Goal: Task Accomplishment & Management: Manage account settings

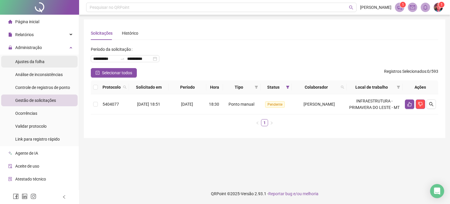
click at [40, 65] on div "Ajustes da folha" at bounding box center [29, 62] width 29 height 12
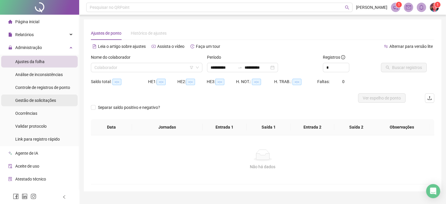
type input "**********"
click at [37, 99] on span "Gestão de solicitações" at bounding box center [35, 100] width 41 height 5
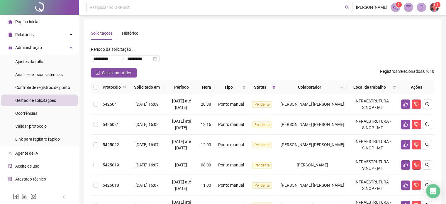
scroll to position [59, 0]
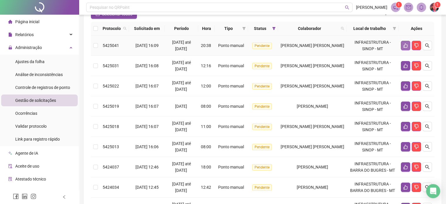
click at [405, 42] on button "button" at bounding box center [404, 45] width 9 height 9
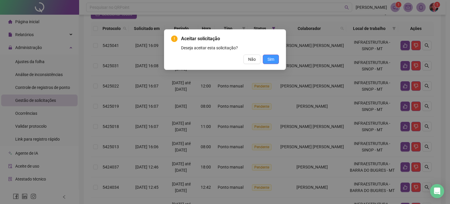
click at [272, 56] on button "Sim" at bounding box center [271, 58] width 16 height 9
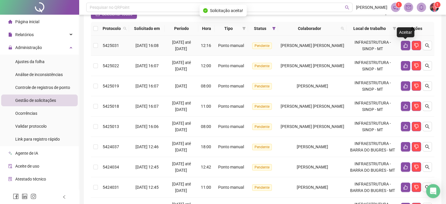
click at [403, 48] on button "button" at bounding box center [404, 45] width 9 height 9
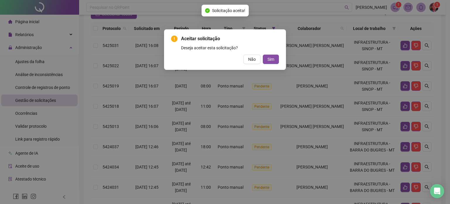
drag, startPoint x: 266, startPoint y: 56, endPoint x: 284, endPoint y: 60, distance: 18.4
click at [266, 56] on button "Sim" at bounding box center [271, 58] width 16 height 9
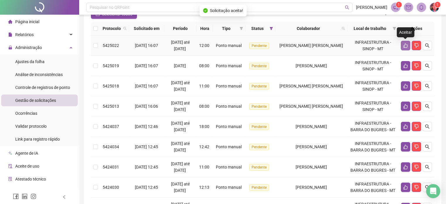
click at [403, 46] on icon "like" at bounding box center [405, 45] width 5 height 5
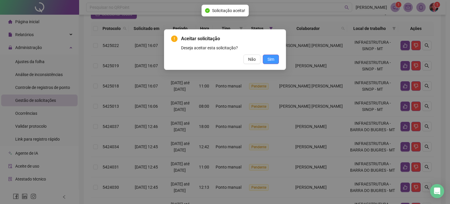
click at [268, 59] on span "Sim" at bounding box center [270, 59] width 7 height 6
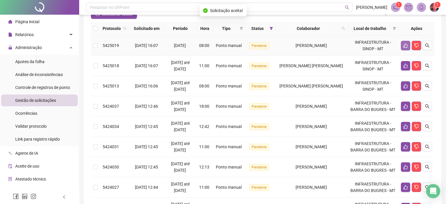
click at [401, 45] on button "button" at bounding box center [404, 45] width 9 height 9
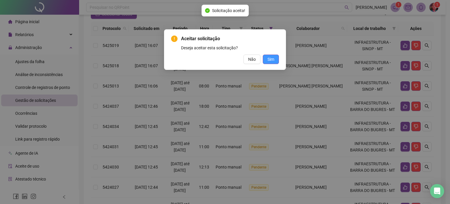
click at [274, 57] on button "Sim" at bounding box center [271, 58] width 16 height 9
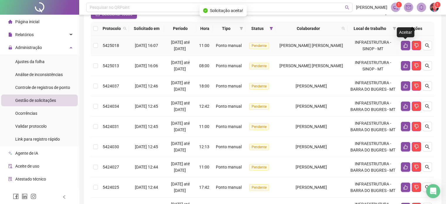
click at [404, 47] on icon "like" at bounding box center [405, 45] width 4 height 4
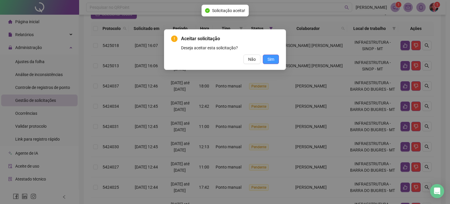
click at [276, 56] on button "Sim" at bounding box center [271, 58] width 16 height 9
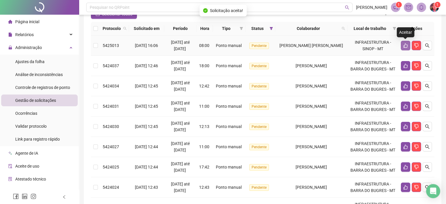
click at [405, 45] on icon "like" at bounding box center [405, 45] width 5 height 5
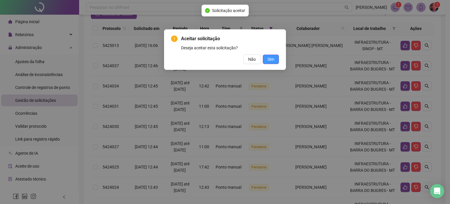
click at [275, 57] on button "Sim" at bounding box center [271, 58] width 16 height 9
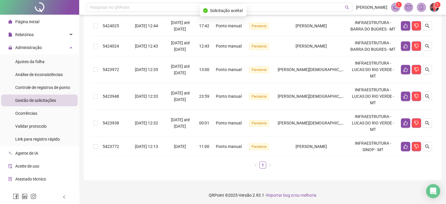
scroll to position [180, 0]
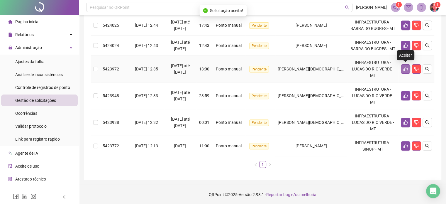
click at [405, 68] on icon "like" at bounding box center [405, 69] width 5 height 5
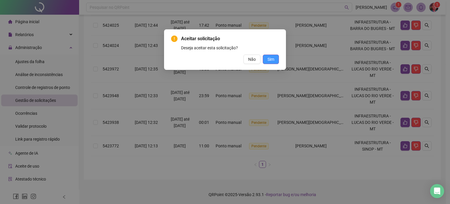
click at [269, 58] on span "Sim" at bounding box center [270, 59] width 7 height 6
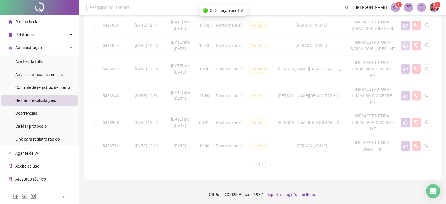
scroll to position [154, 0]
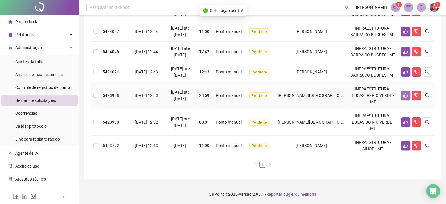
click at [405, 95] on icon "like" at bounding box center [405, 95] width 5 height 5
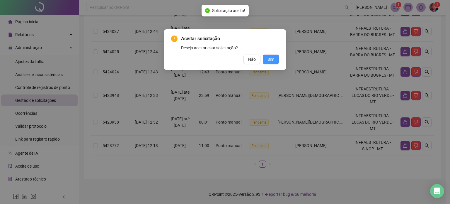
click at [268, 56] on button "Sim" at bounding box center [271, 58] width 16 height 9
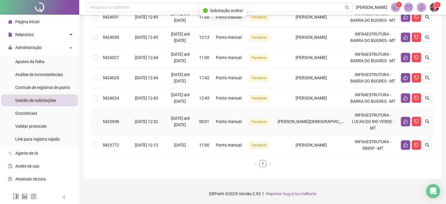
scroll to position [127, 0]
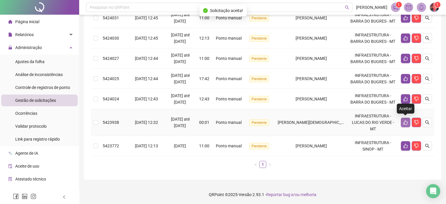
click at [403, 124] on button "button" at bounding box center [404, 121] width 9 height 9
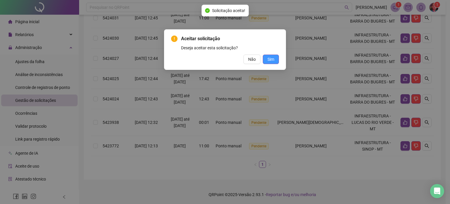
click at [272, 62] on span "Sim" at bounding box center [270, 59] width 7 height 6
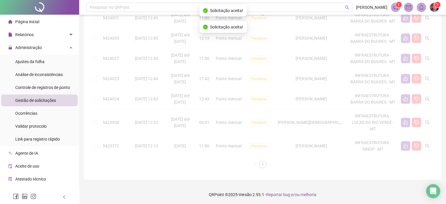
scroll to position [100, 0]
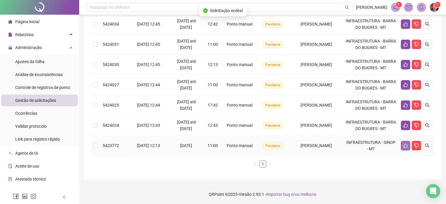
click at [403, 145] on icon "like" at bounding box center [405, 145] width 4 height 4
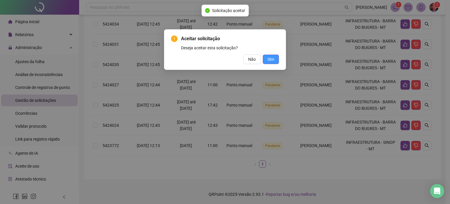
click at [271, 58] on span "Sim" at bounding box center [270, 59] width 7 height 6
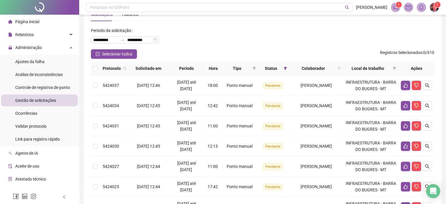
scroll to position [29, 0]
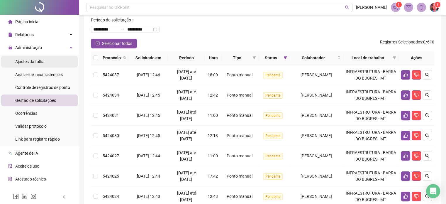
click at [33, 60] on span "Ajustes da folha" at bounding box center [29, 61] width 29 height 5
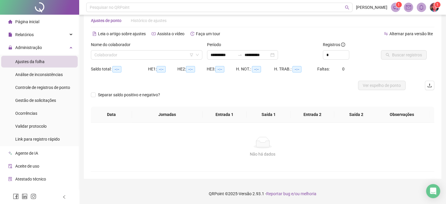
scroll to position [12, 0]
type input "**********"
click at [36, 102] on span "Gestão de solicitações" at bounding box center [35, 100] width 41 height 5
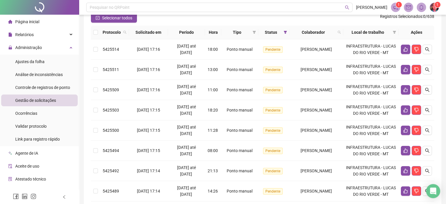
scroll to position [59, 0]
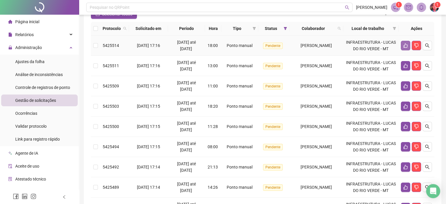
click at [403, 48] on icon "like" at bounding box center [405, 45] width 5 height 5
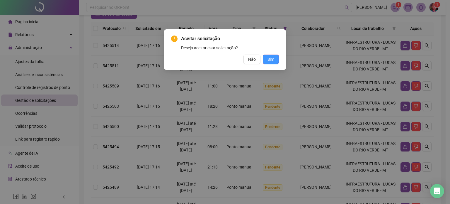
click at [268, 58] on span "Sim" at bounding box center [270, 59] width 7 height 6
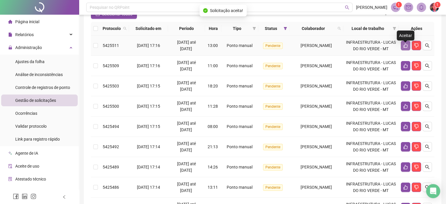
click at [403, 48] on icon "like" at bounding box center [405, 45] width 4 height 4
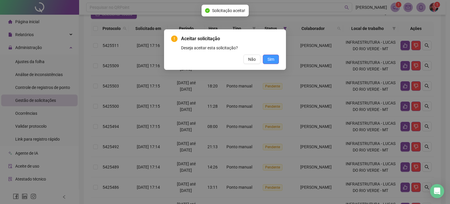
click at [270, 61] on span "Sim" at bounding box center [270, 59] width 7 height 6
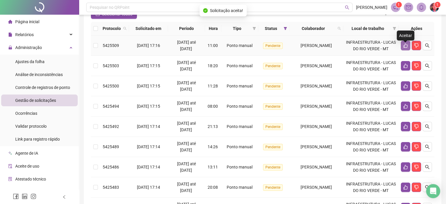
click at [403, 48] on icon "like" at bounding box center [405, 45] width 5 height 5
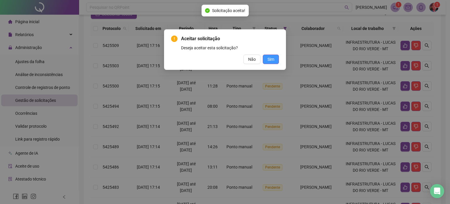
click at [267, 56] on span "Sim" at bounding box center [270, 59] width 7 height 6
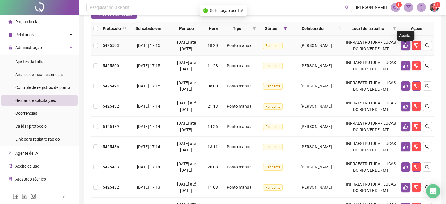
click at [403, 48] on icon "like" at bounding box center [405, 45] width 4 height 4
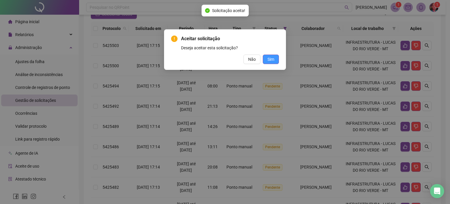
click at [271, 55] on button "Sim" at bounding box center [271, 58] width 16 height 9
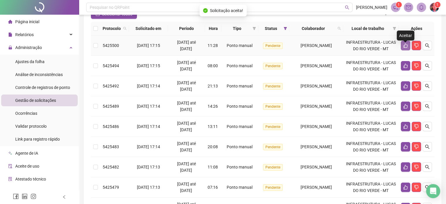
click at [403, 48] on icon "like" at bounding box center [405, 45] width 4 height 4
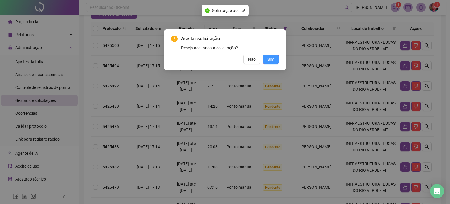
click at [269, 58] on span "Sim" at bounding box center [270, 59] width 7 height 6
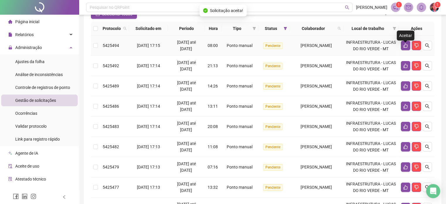
click at [404, 48] on icon "like" at bounding box center [405, 45] width 4 height 4
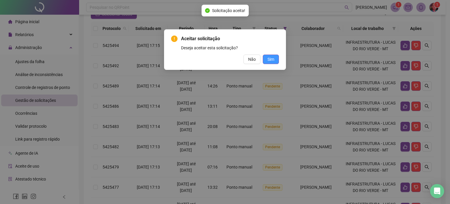
click at [275, 57] on button "Sim" at bounding box center [271, 58] width 16 height 9
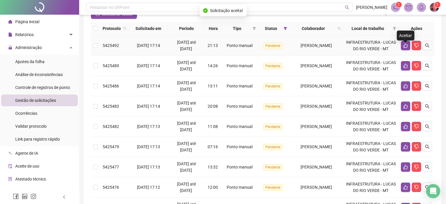
click at [404, 48] on icon "like" at bounding box center [405, 45] width 5 height 5
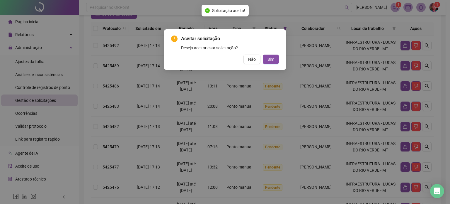
click at [272, 54] on div "Não Sim" at bounding box center [225, 58] width 108 height 9
click at [271, 57] on span "Sim" at bounding box center [270, 59] width 7 height 6
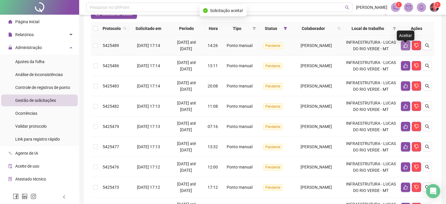
click at [404, 48] on icon "like" at bounding box center [405, 45] width 5 height 5
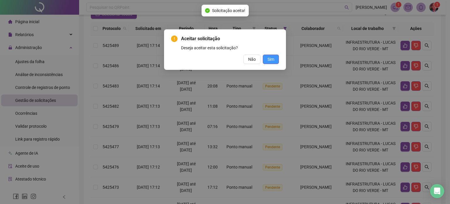
click at [271, 59] on span "Sim" at bounding box center [270, 59] width 7 height 6
click at [276, 57] on button "Sim" at bounding box center [271, 58] width 16 height 9
click at [269, 58] on span "Sim" at bounding box center [270, 59] width 7 height 6
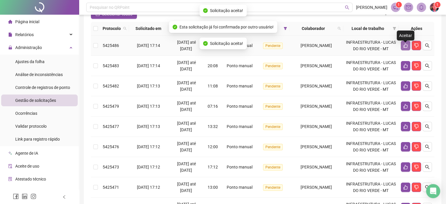
click at [403, 48] on icon "like" at bounding box center [405, 45] width 5 height 5
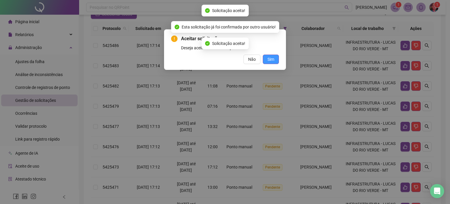
click at [275, 58] on button "Sim" at bounding box center [271, 58] width 16 height 9
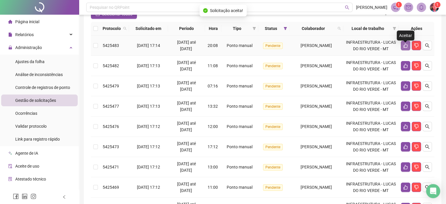
click at [403, 48] on icon "like" at bounding box center [405, 45] width 5 height 5
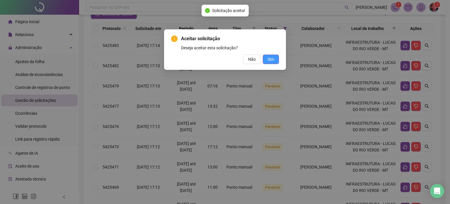
click at [277, 57] on button "Sim" at bounding box center [271, 58] width 16 height 9
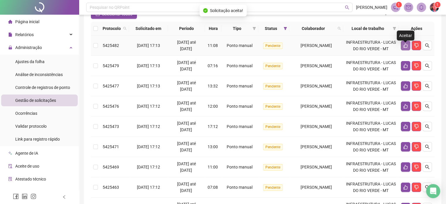
click at [405, 48] on icon "like" at bounding box center [405, 45] width 5 height 5
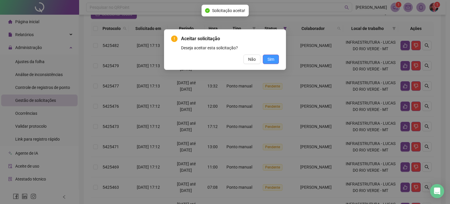
click at [273, 58] on span "Sim" at bounding box center [270, 59] width 7 height 6
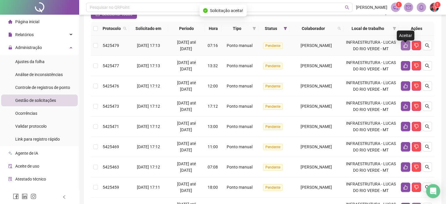
click at [404, 48] on icon "like" at bounding box center [405, 45] width 4 height 4
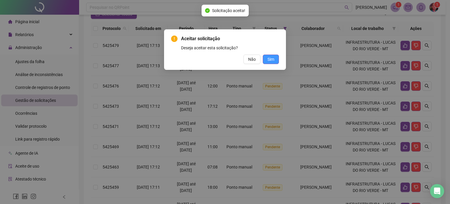
click at [272, 57] on span "Sim" at bounding box center [270, 59] width 7 height 6
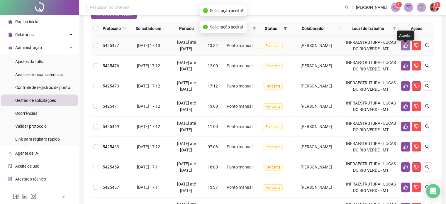
click at [404, 48] on icon "like" at bounding box center [405, 45] width 5 height 5
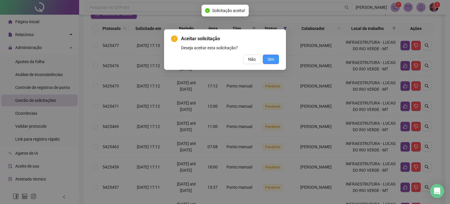
click at [272, 56] on span "Sim" at bounding box center [270, 59] width 7 height 6
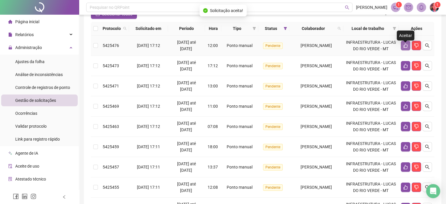
click at [402, 49] on button "button" at bounding box center [404, 45] width 9 height 9
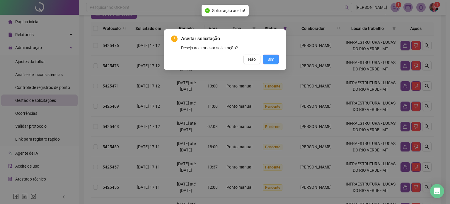
click at [274, 57] on button "Sim" at bounding box center [271, 58] width 16 height 9
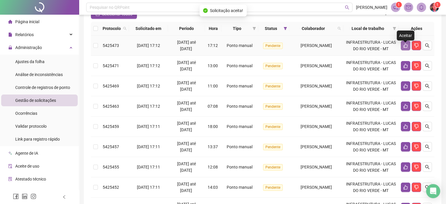
click at [403, 48] on icon "like" at bounding box center [405, 45] width 4 height 4
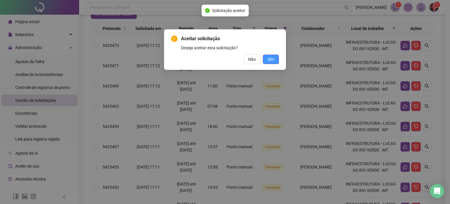
click at [273, 58] on span "Sim" at bounding box center [270, 59] width 7 height 6
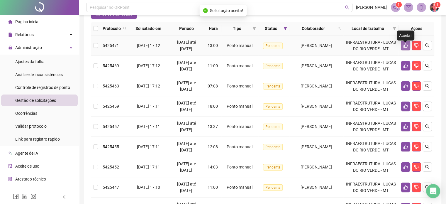
click at [401, 50] on button "button" at bounding box center [404, 45] width 9 height 9
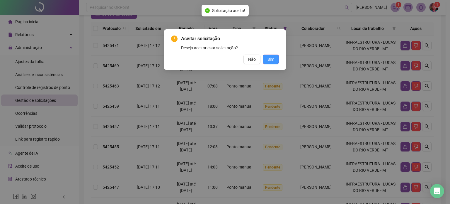
click at [269, 59] on span "Sim" at bounding box center [270, 59] width 7 height 6
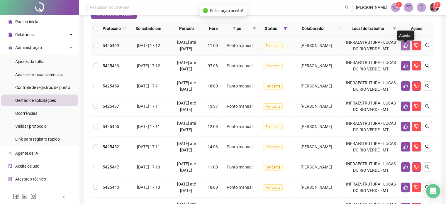
click at [406, 48] on icon "like" at bounding box center [405, 45] width 5 height 5
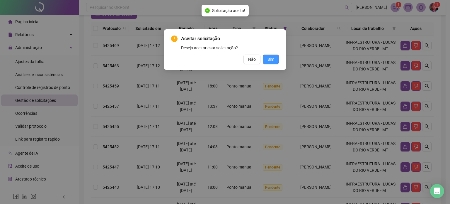
click at [273, 58] on span "Sim" at bounding box center [270, 59] width 7 height 6
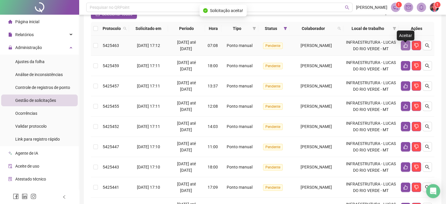
click at [405, 48] on icon "like" at bounding box center [405, 45] width 5 height 5
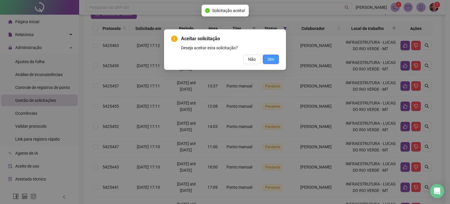
click at [274, 57] on span "Sim" at bounding box center [270, 59] width 7 height 6
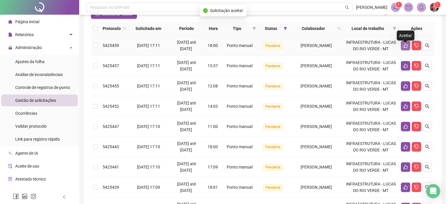
click at [403, 48] on icon "like" at bounding box center [405, 45] width 4 height 4
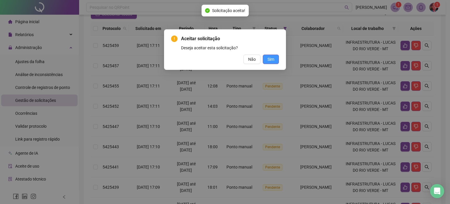
click at [277, 57] on button "Sim" at bounding box center [271, 58] width 16 height 9
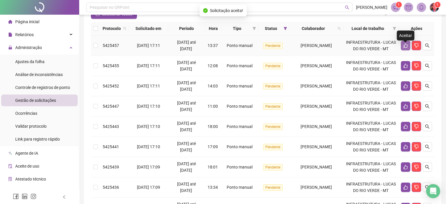
click at [403, 48] on icon "like" at bounding box center [405, 45] width 4 height 4
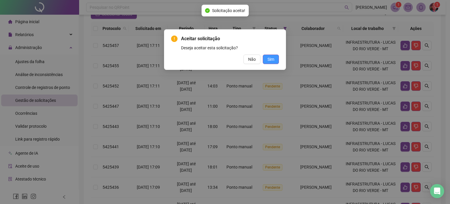
click at [274, 58] on button "Sim" at bounding box center [271, 58] width 16 height 9
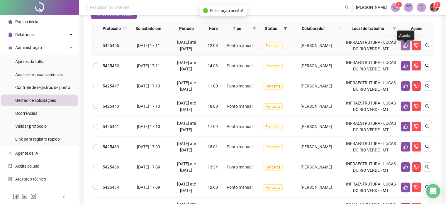
click at [405, 48] on icon "like" at bounding box center [405, 45] width 5 height 5
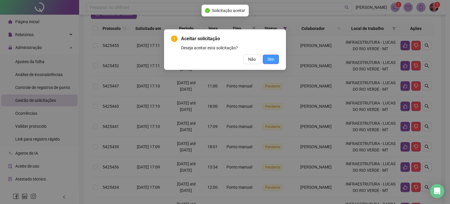
click at [273, 56] on button "Sim" at bounding box center [271, 58] width 16 height 9
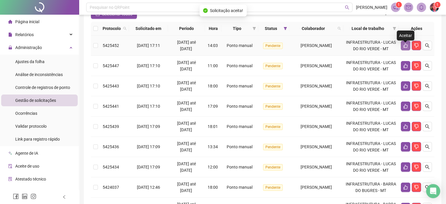
click at [403, 48] on icon "like" at bounding box center [405, 45] width 5 height 5
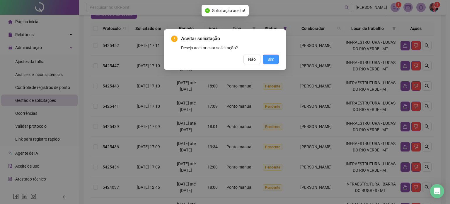
click at [273, 57] on span "Sim" at bounding box center [270, 59] width 7 height 6
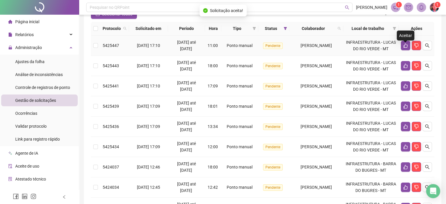
click at [407, 48] on icon "like" at bounding box center [405, 45] width 4 height 4
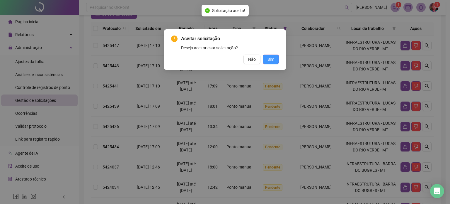
click at [271, 55] on button "Sim" at bounding box center [271, 58] width 16 height 9
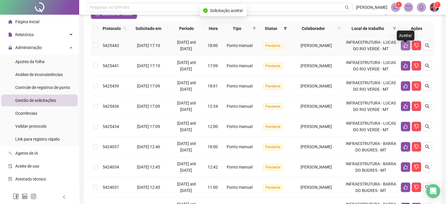
click at [404, 47] on icon "like" at bounding box center [405, 45] width 5 height 5
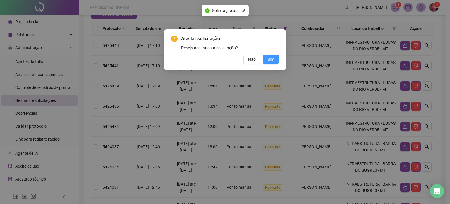
click at [274, 58] on button "Sim" at bounding box center [271, 58] width 16 height 9
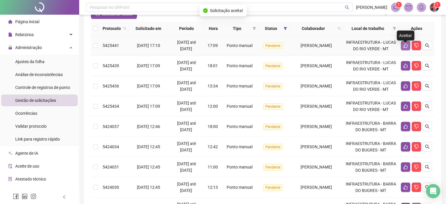
click at [402, 48] on button "button" at bounding box center [404, 45] width 9 height 9
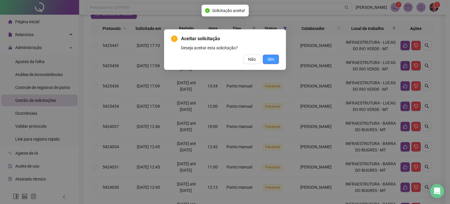
click at [277, 60] on button "Sim" at bounding box center [271, 58] width 16 height 9
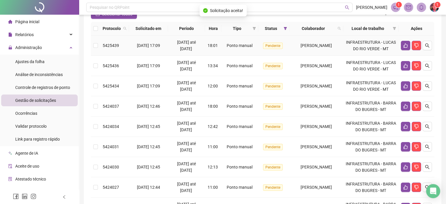
click at [403, 47] on icon "like" at bounding box center [405, 45] width 5 height 5
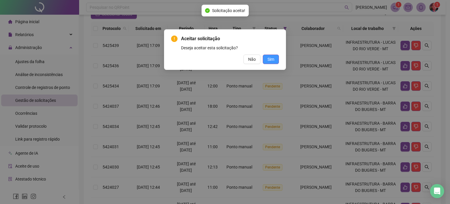
click at [277, 57] on button "Sim" at bounding box center [271, 58] width 16 height 9
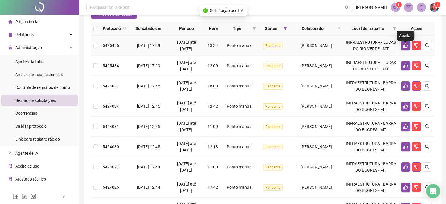
click at [404, 48] on icon "like" at bounding box center [405, 45] width 4 height 4
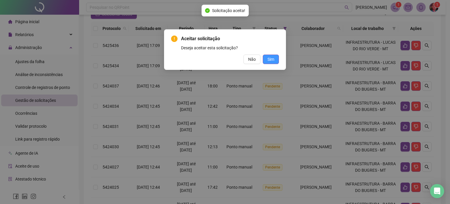
click at [275, 56] on button "Sim" at bounding box center [271, 58] width 16 height 9
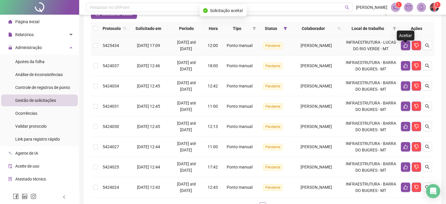
click at [407, 47] on icon "like" at bounding box center [405, 45] width 5 height 5
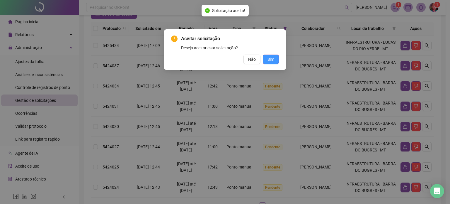
click at [273, 58] on span "Sim" at bounding box center [270, 59] width 7 height 6
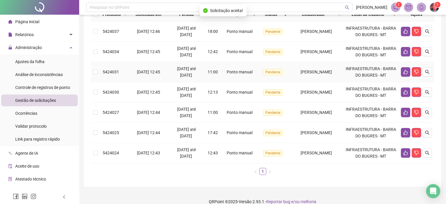
scroll to position [80, 0]
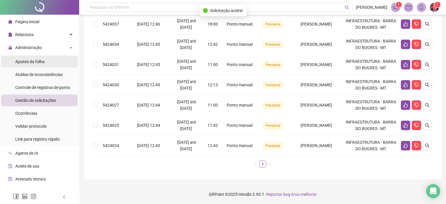
click at [24, 60] on span "Ajustes da folha" at bounding box center [29, 61] width 29 height 5
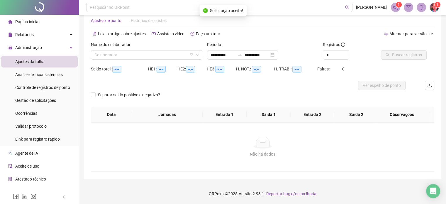
scroll to position [12, 0]
type input "**********"
click at [156, 55] on input "search" at bounding box center [143, 55] width 99 height 9
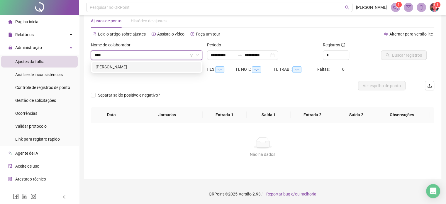
type input "*****"
click at [144, 66] on div "[PERSON_NAME]" at bounding box center [147, 67] width 102 height 6
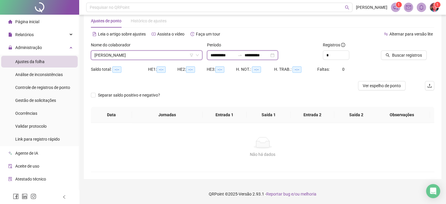
click at [220, 58] on input "**********" at bounding box center [222, 55] width 25 height 6
type input "**********"
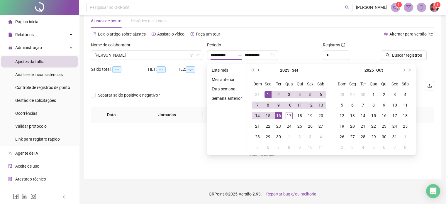
click at [259, 70] on span "prev-year" at bounding box center [259, 70] width 3 height 3
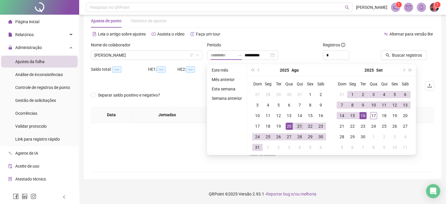
type input "**********"
click at [299, 125] on div "21" at bounding box center [299, 125] width 7 height 7
type input "**********"
click at [372, 114] on div "17" at bounding box center [373, 115] width 7 height 7
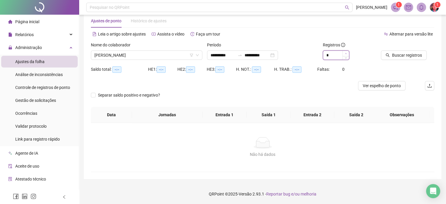
click at [346, 53] on icon "up" at bounding box center [346, 53] width 2 height 2
type input "*"
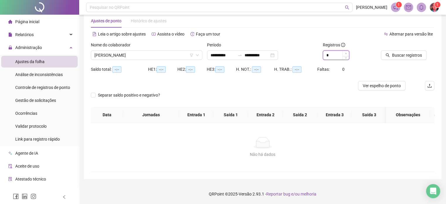
click at [346, 53] on icon "up" at bounding box center [346, 53] width 2 height 2
click at [393, 53] on span "Buscar registros" at bounding box center [407, 55] width 30 height 6
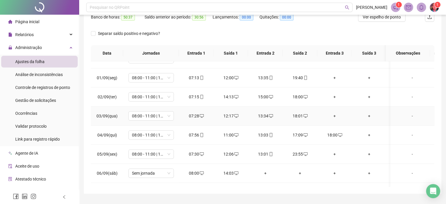
scroll to position [234, 0]
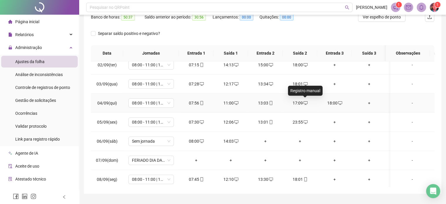
click at [304, 101] on icon "desktop" at bounding box center [305, 103] width 4 height 4
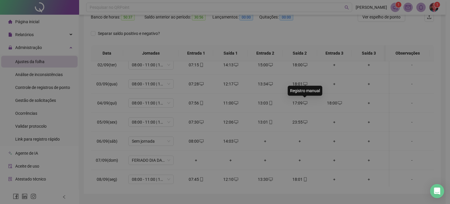
type input "**********"
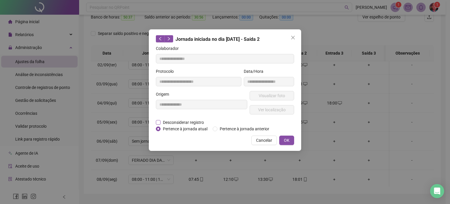
click at [173, 123] on span "Desconsiderar registro" at bounding box center [184, 122] width 46 height 6
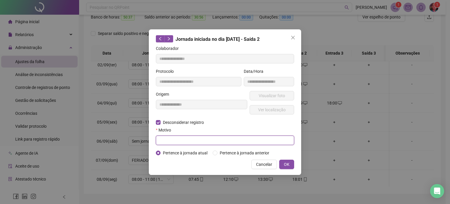
click at [198, 139] on input "text" at bounding box center [225, 139] width 138 height 9
type input "**********"
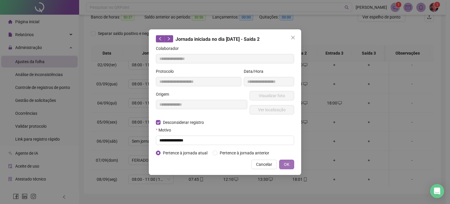
click at [292, 162] on button "OK" at bounding box center [286, 163] width 15 height 9
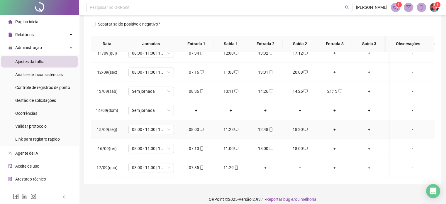
scroll to position [112, 0]
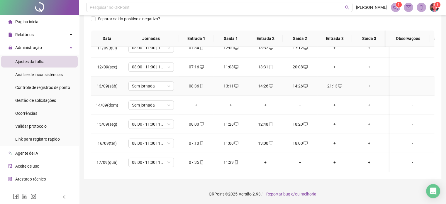
click at [301, 83] on div "14:26" at bounding box center [299, 86] width 25 height 6
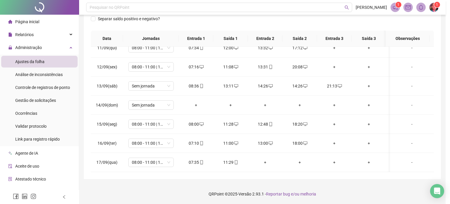
type input "**********"
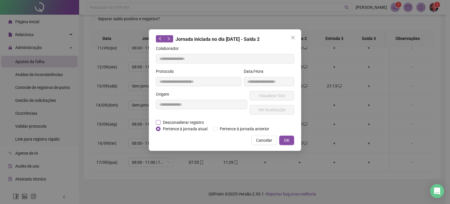
click at [174, 123] on span "Desconsiderar registro" at bounding box center [184, 122] width 46 height 6
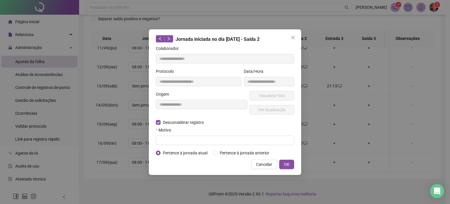
click at [204, 145] on form "**********" at bounding box center [225, 100] width 138 height 111
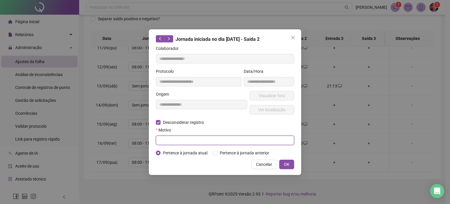
click at [199, 141] on input "text" at bounding box center [225, 139] width 138 height 9
type input "**********"
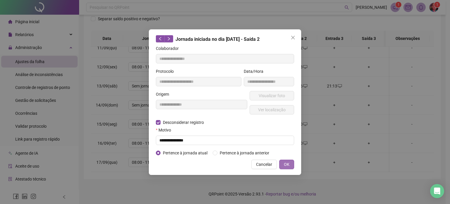
click at [281, 164] on button "OK" at bounding box center [286, 163] width 15 height 9
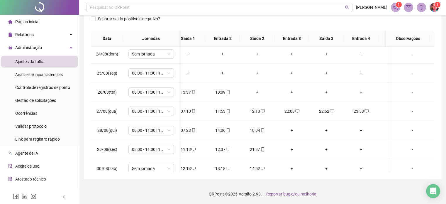
scroll to position [0, 0]
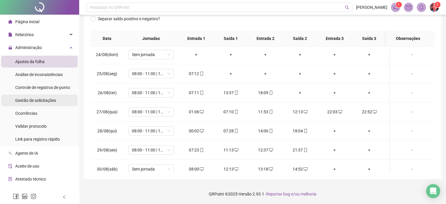
click at [29, 103] on div "Gestão de solicitações" at bounding box center [35, 100] width 41 height 12
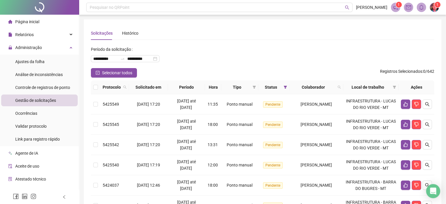
scroll to position [29, 0]
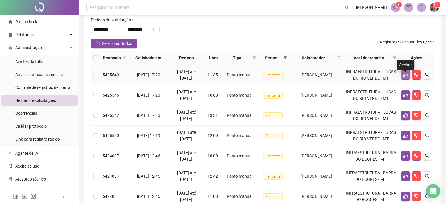
click at [400, 77] on button "button" at bounding box center [404, 74] width 9 height 9
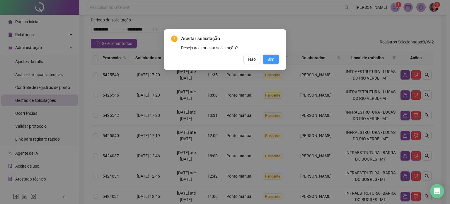
click at [278, 61] on button "Sim" at bounding box center [271, 58] width 16 height 9
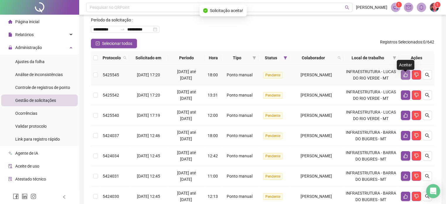
click at [403, 76] on icon "like" at bounding box center [405, 74] width 5 height 5
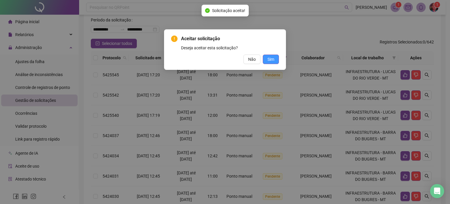
click at [273, 59] on span "Sim" at bounding box center [270, 59] width 7 height 6
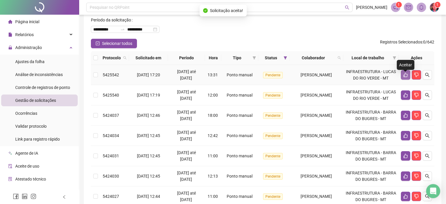
click at [403, 77] on icon "like" at bounding box center [405, 74] width 5 height 5
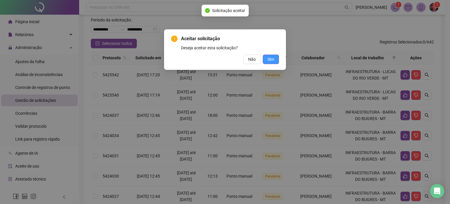
click at [272, 61] on span "Sim" at bounding box center [270, 59] width 7 height 6
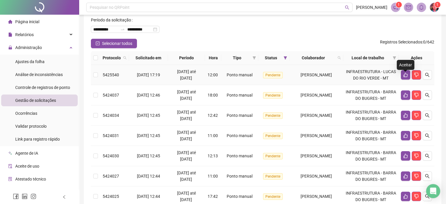
click at [404, 77] on icon "like" at bounding box center [405, 74] width 5 height 5
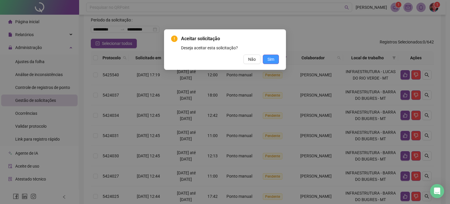
click at [270, 58] on span "Sim" at bounding box center [270, 59] width 7 height 6
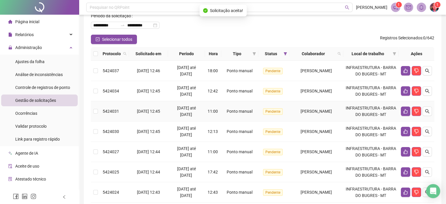
scroll to position [0, 0]
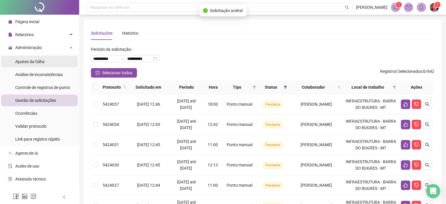
click at [52, 62] on li "Ajustes da folha" at bounding box center [39, 62] width 76 height 12
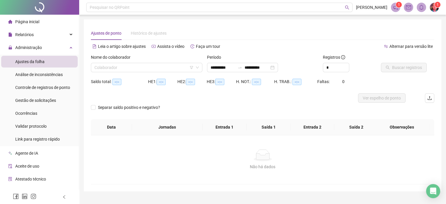
type input "**********"
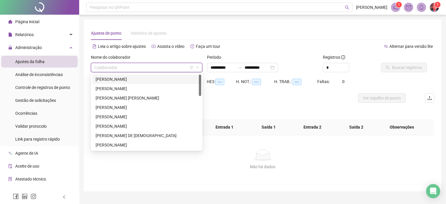
click at [125, 71] on input "search" at bounding box center [143, 67] width 99 height 9
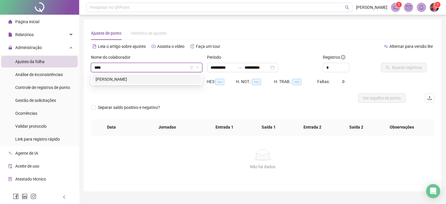
type input "*****"
click at [151, 79] on div "[PERSON_NAME]" at bounding box center [147, 79] width 102 height 6
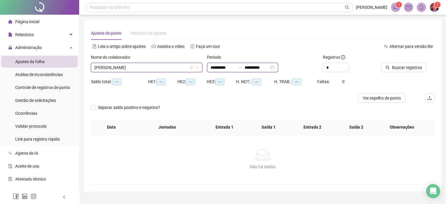
click at [218, 69] on input "**********" at bounding box center [222, 67] width 25 height 6
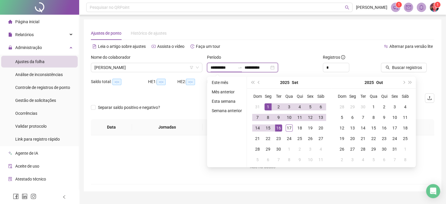
type input "**********"
click at [258, 83] on button "prev-year" at bounding box center [258, 82] width 6 height 12
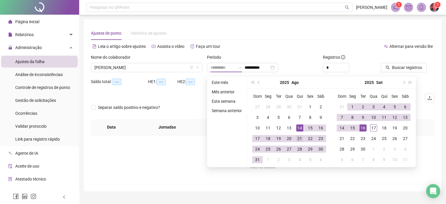
type input "**********"
click at [298, 140] on div "21" at bounding box center [299, 138] width 7 height 7
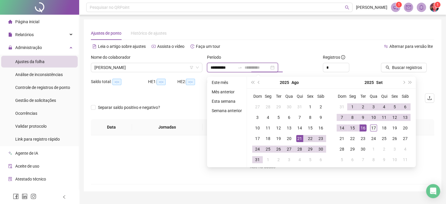
type input "**********"
drag, startPoint x: 372, startPoint y: 127, endPoint x: 357, endPoint y: 98, distance: 32.1
click at [372, 127] on div "17" at bounding box center [373, 127] width 7 height 7
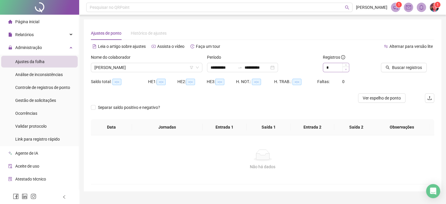
click at [345, 67] on span "Decrease Value" at bounding box center [345, 69] width 6 height 5
click at [345, 65] on icon "up" at bounding box center [346, 65] width 2 height 1
type input "*"
click at [345, 65] on icon "up" at bounding box center [346, 65] width 2 height 1
click at [406, 65] on span "Buscar registros" at bounding box center [407, 67] width 30 height 6
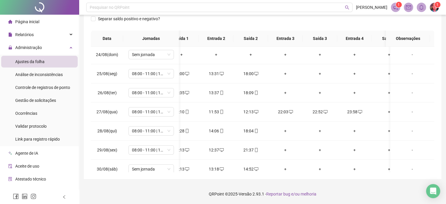
scroll to position [59, 53]
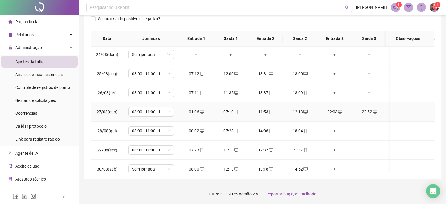
drag, startPoint x: 197, startPoint y: 111, endPoint x: 193, endPoint y: 112, distance: 3.5
click at [193, 112] on div "01:06" at bounding box center [195, 111] width 25 height 6
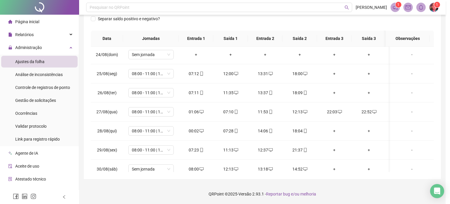
type input "**********"
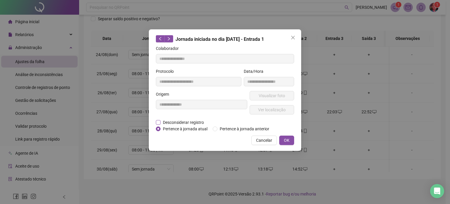
click at [187, 121] on span "Desconsiderar registro" at bounding box center [184, 122] width 46 height 6
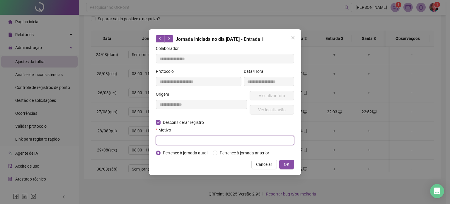
click at [187, 138] on input "text" at bounding box center [225, 139] width 138 height 9
type input "**********"
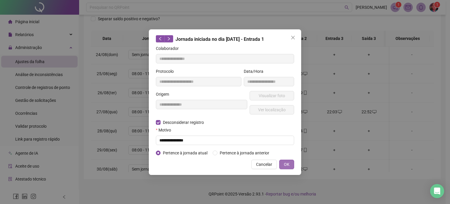
click at [286, 164] on span "OK" at bounding box center [287, 164] width 6 height 6
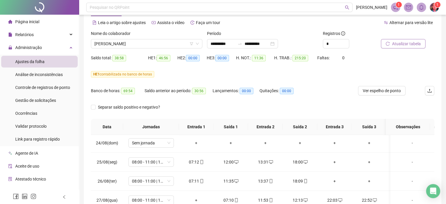
click at [405, 42] on span "Atualizar tabela" at bounding box center [406, 43] width 29 height 6
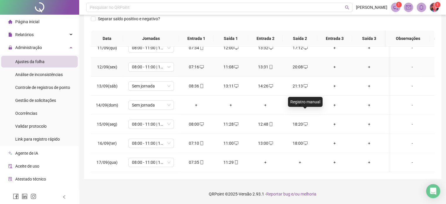
scroll to position [411, 0]
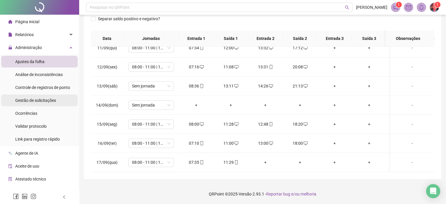
click at [37, 102] on span "Gestão de solicitações" at bounding box center [35, 100] width 41 height 5
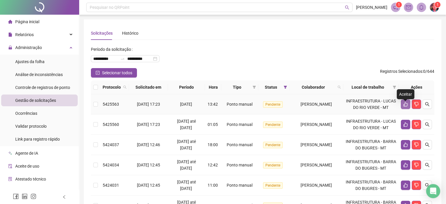
click at [402, 107] on button "button" at bounding box center [404, 103] width 9 height 9
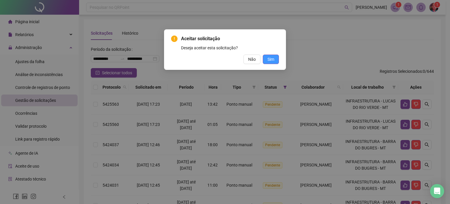
click at [272, 55] on button "Sim" at bounding box center [271, 58] width 16 height 9
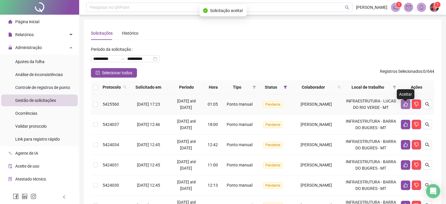
click at [404, 106] on icon "like" at bounding box center [405, 104] width 4 height 4
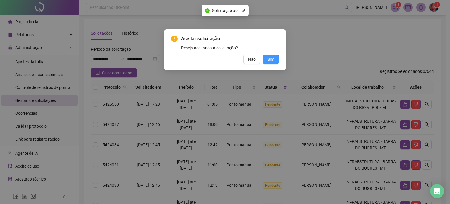
click at [271, 61] on span "Sim" at bounding box center [270, 59] width 7 height 6
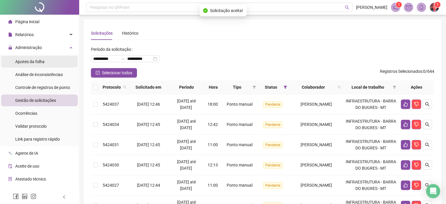
click at [18, 63] on span "Ajustes da folha" at bounding box center [29, 61] width 29 height 5
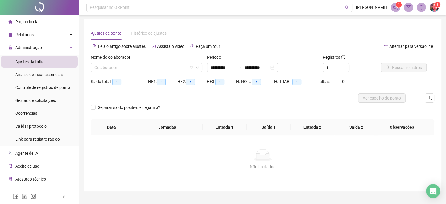
type input "**********"
click at [139, 67] on input "search" at bounding box center [143, 67] width 99 height 9
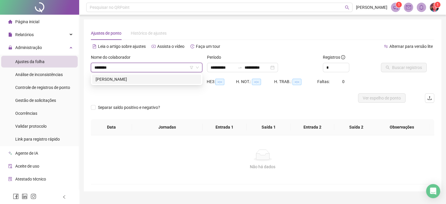
type input "*********"
click at [136, 82] on div "[PERSON_NAME]" at bounding box center [147, 79] width 102 height 6
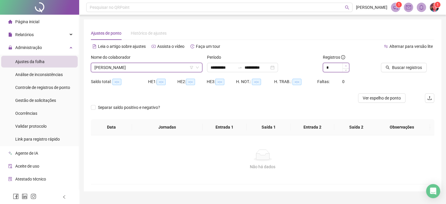
click at [346, 66] on icon "up" at bounding box center [346, 66] width 2 height 2
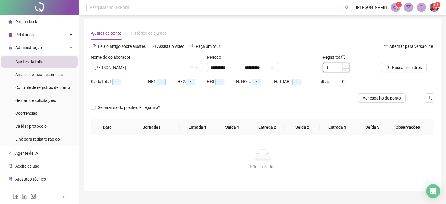
type input "*"
click at [346, 66] on icon "up" at bounding box center [346, 66] width 2 height 2
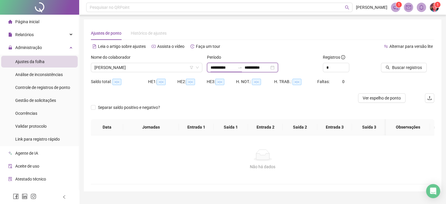
click at [223, 68] on input "**********" at bounding box center [222, 67] width 25 height 6
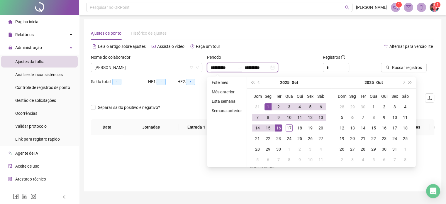
type input "**********"
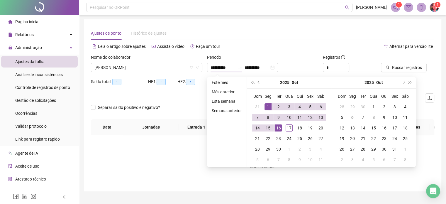
click at [258, 83] on span "prev-year" at bounding box center [259, 82] width 3 height 3
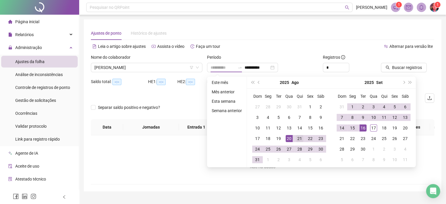
type input "**********"
click at [296, 137] on div "21" at bounding box center [299, 138] width 7 height 7
type input "**********"
click at [371, 127] on div "17" at bounding box center [373, 127] width 7 height 7
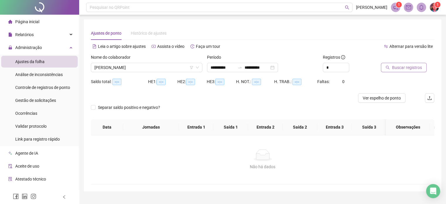
click at [401, 68] on span "Buscar registros" at bounding box center [407, 67] width 30 height 6
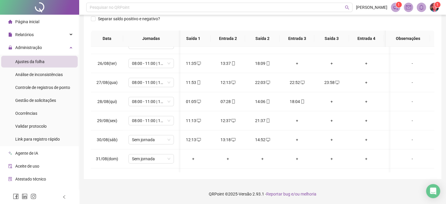
scroll to position [0, 39]
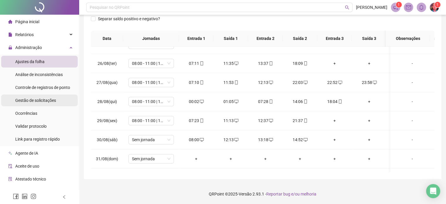
click at [38, 100] on span "Gestão de solicitações" at bounding box center [35, 100] width 41 height 5
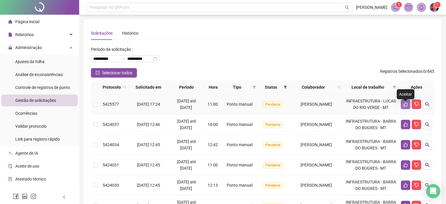
click at [405, 106] on icon "like" at bounding box center [405, 104] width 5 height 5
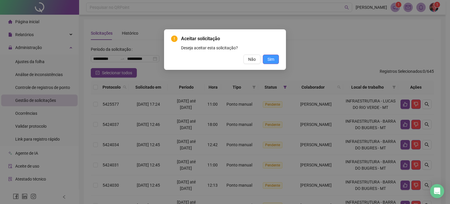
click at [271, 58] on span "Sim" at bounding box center [270, 59] width 7 height 6
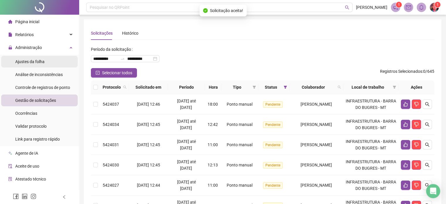
click at [28, 61] on span "Ajustes da folha" at bounding box center [29, 61] width 29 height 5
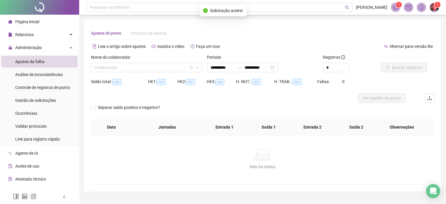
type input "**********"
click at [138, 67] on input "search" at bounding box center [143, 67] width 99 height 9
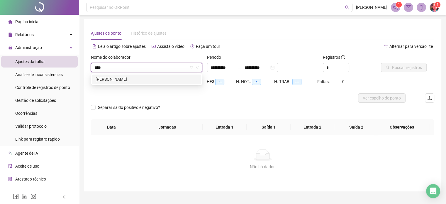
type input "*****"
click at [138, 81] on div "[PERSON_NAME]" at bounding box center [147, 79] width 102 height 6
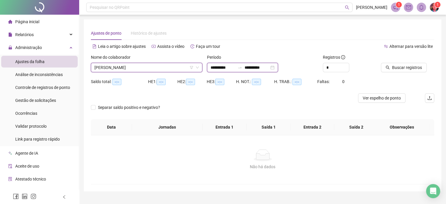
click at [224, 66] on input "**********" at bounding box center [222, 67] width 25 height 6
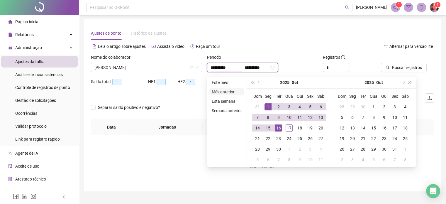
type input "**********"
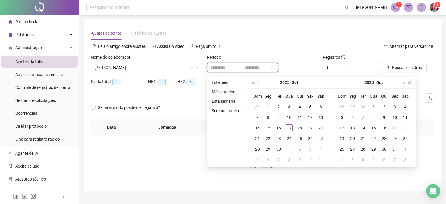
type input "**********"
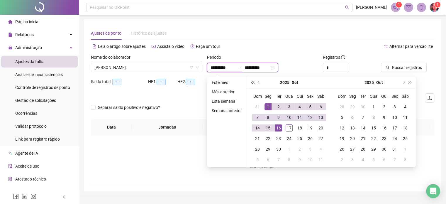
type input "**********"
click at [257, 83] on button "prev-year" at bounding box center [258, 82] width 6 height 12
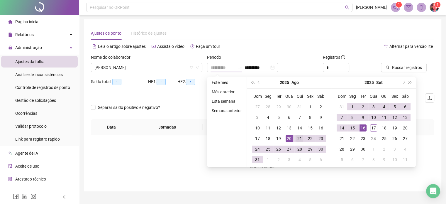
type input "**********"
click at [298, 138] on div "21" at bounding box center [299, 138] width 7 height 7
type input "**********"
click at [372, 127] on div "17" at bounding box center [373, 127] width 7 height 7
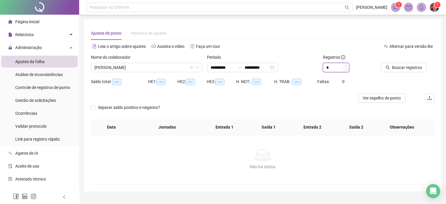
click at [345, 64] on span "Increase Value" at bounding box center [345, 65] width 6 height 5
type input "*"
click at [345, 65] on icon "up" at bounding box center [346, 66] width 2 height 2
click at [405, 66] on span "Buscar registros" at bounding box center [407, 67] width 30 height 6
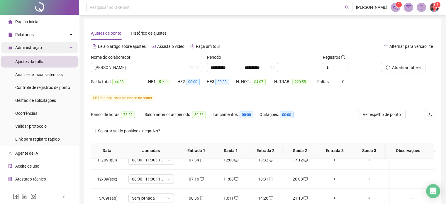
click at [68, 47] on div "Administração" at bounding box center [39, 48] width 76 height 12
